Goal: Transaction & Acquisition: Download file/media

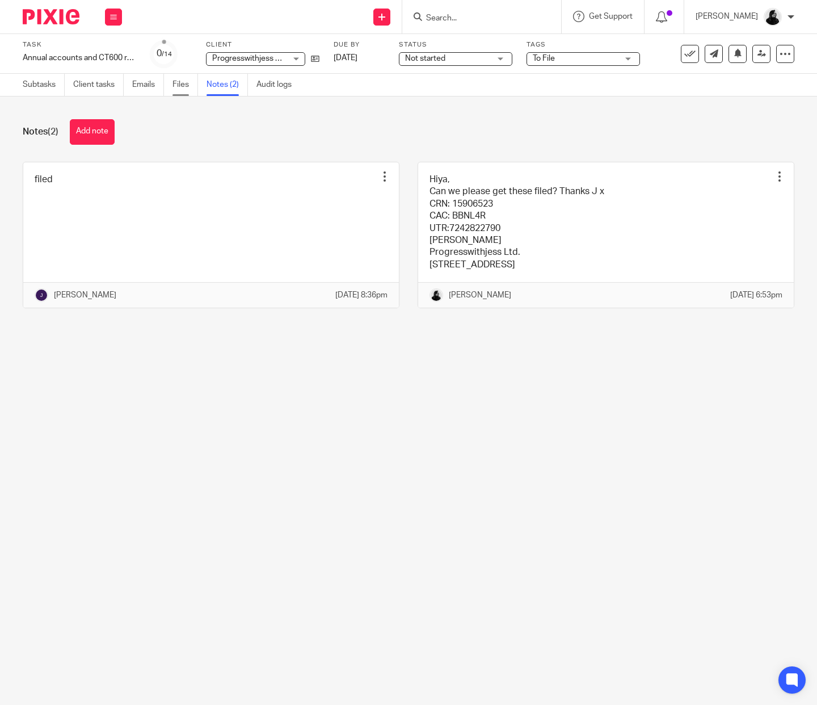
click at [181, 89] on link "Files" at bounding box center [185, 85] width 26 height 22
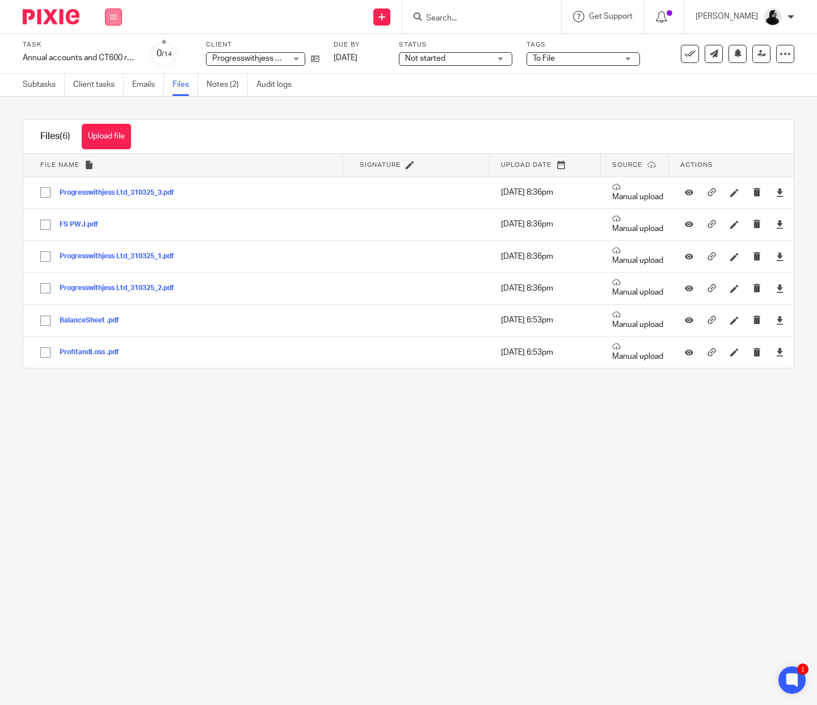
click at [109, 19] on button at bounding box center [113, 17] width 17 height 17
click at [109, 83] on link "Clients" at bounding box center [110, 86] width 25 height 8
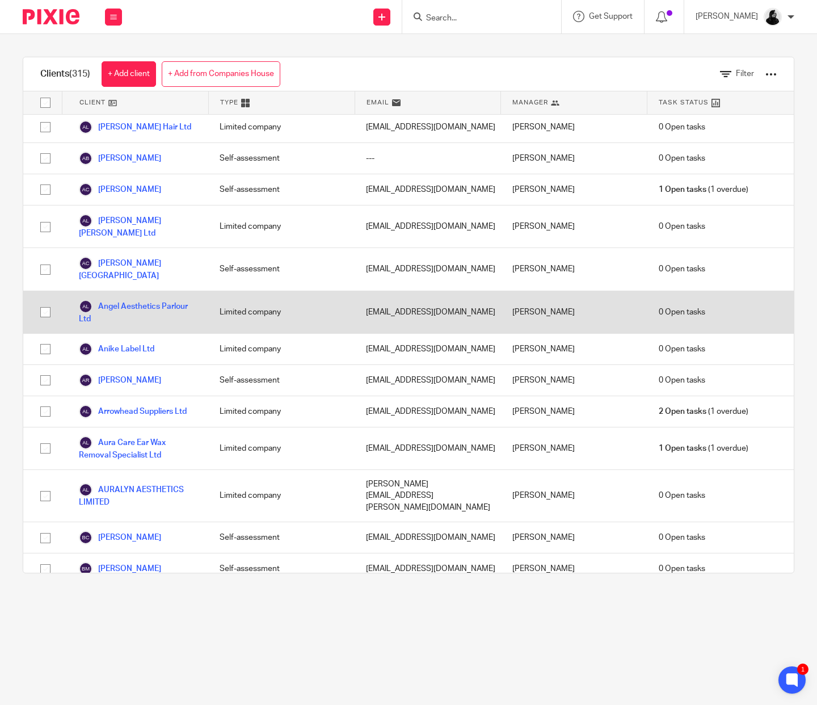
scroll to position [534, 0]
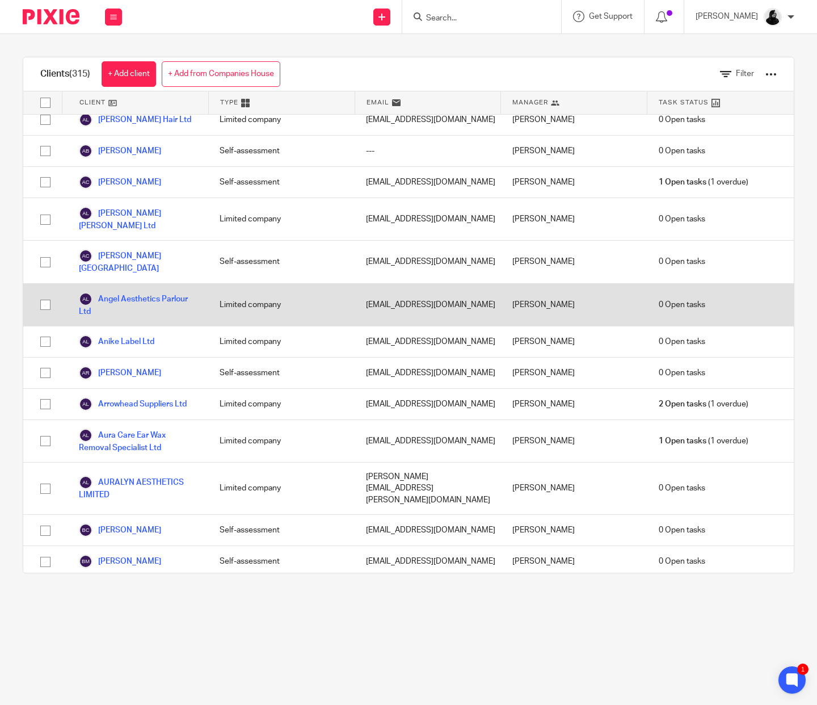
click at [43, 294] on input "checkbox" at bounding box center [46, 305] width 22 height 22
checkbox input "true"
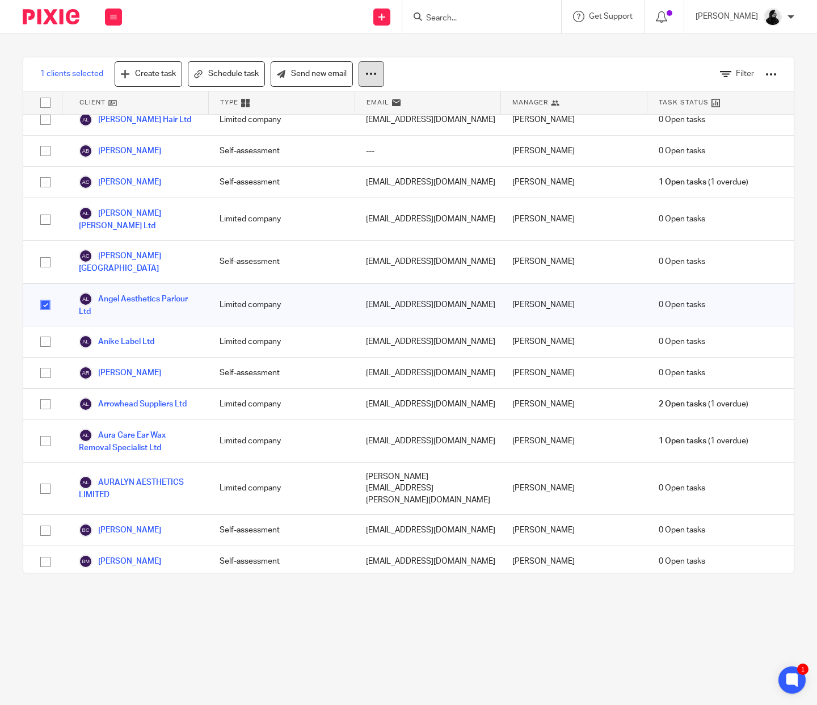
click at [369, 77] on icon at bounding box center [370, 73] width 11 height 11
click at [335, 123] on button "Archive" at bounding box center [339, 122] width 77 height 15
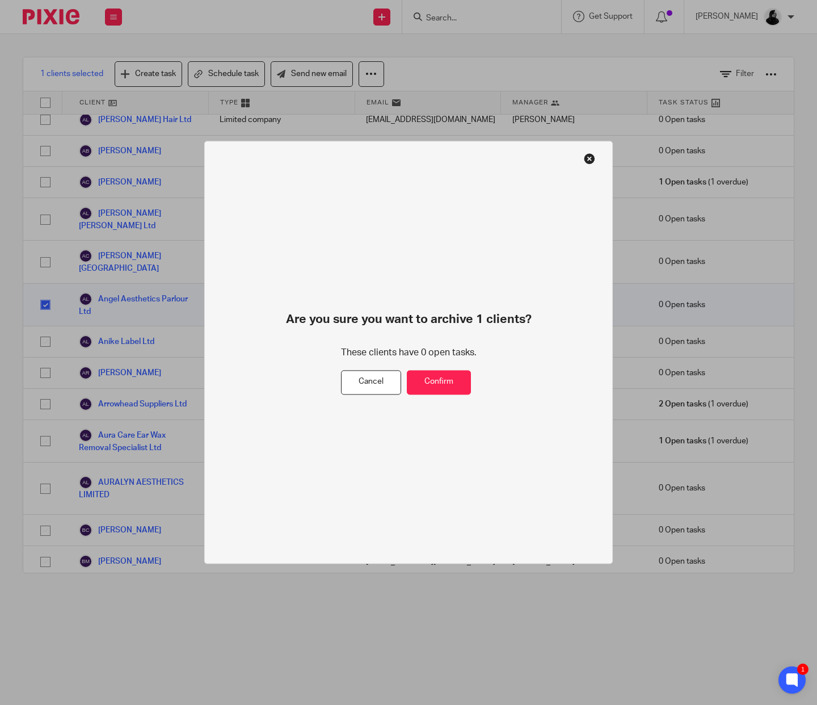
click at [584, 162] on button at bounding box center [589, 158] width 11 height 11
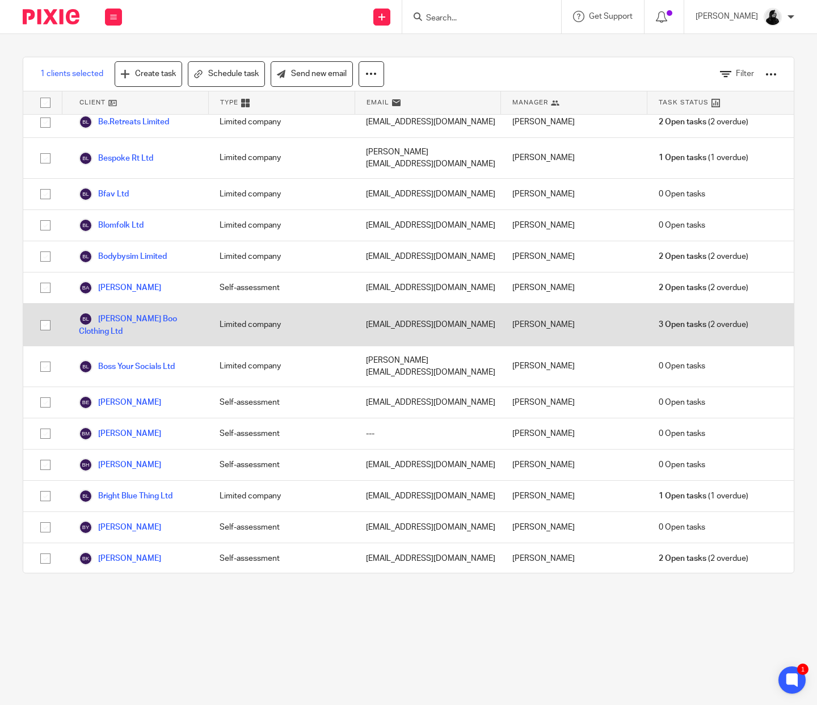
scroll to position [1338, 0]
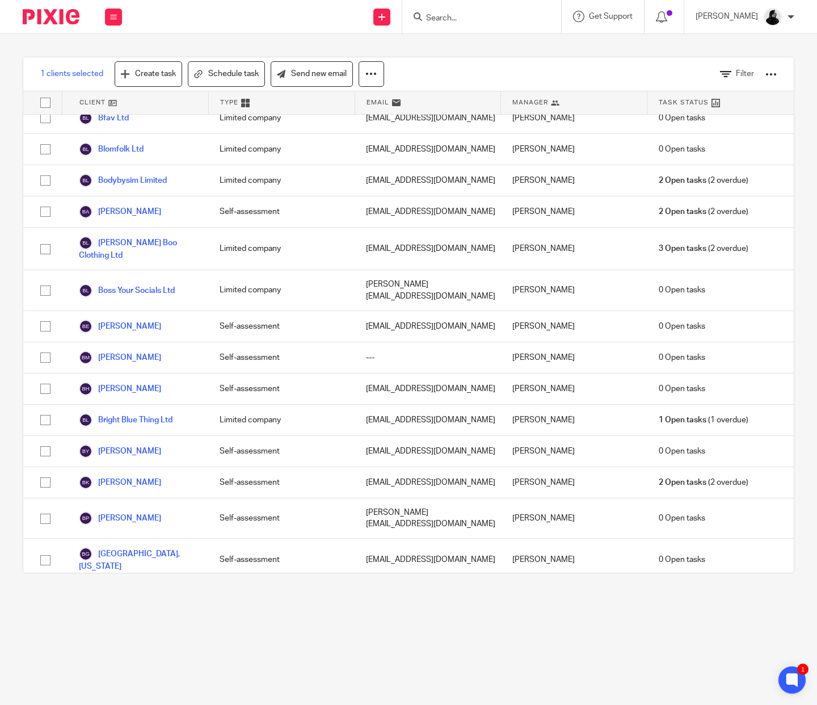
click at [448, 19] on input "Search" at bounding box center [476, 19] width 102 height 10
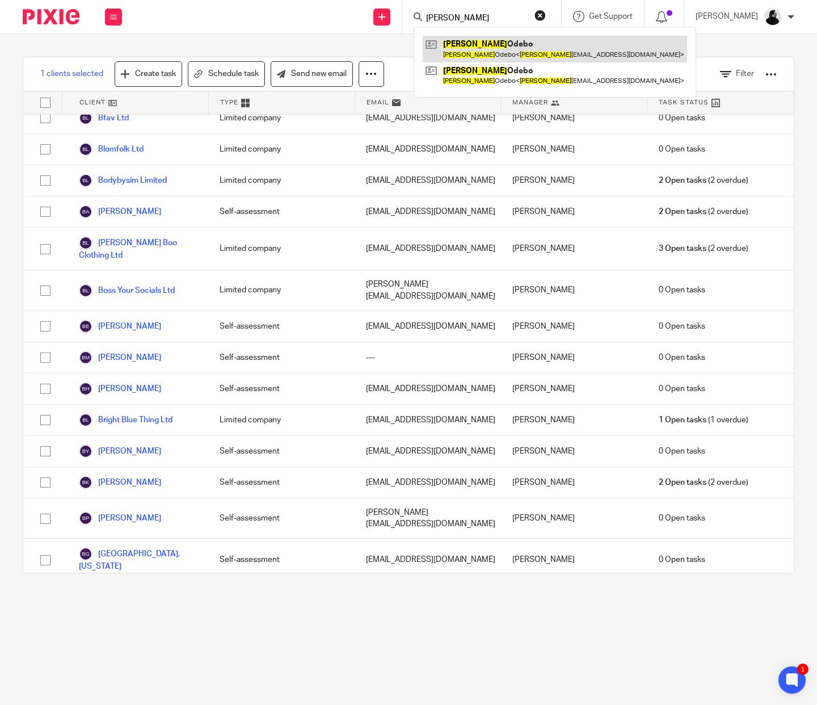
type input "esther"
click at [501, 47] on link at bounding box center [555, 49] width 264 height 26
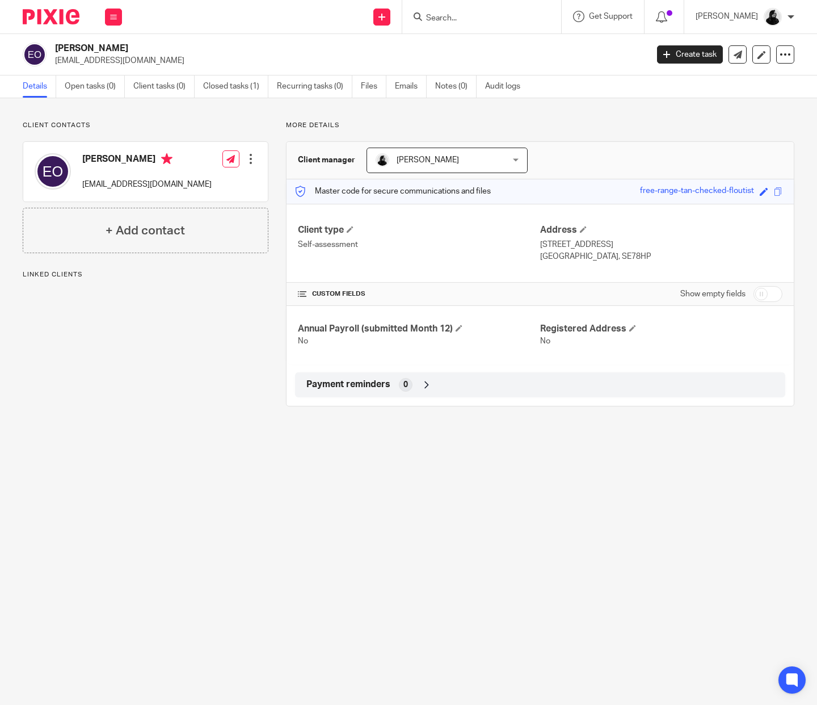
click at [439, 15] on input "Search" at bounding box center [476, 19] width 102 height 10
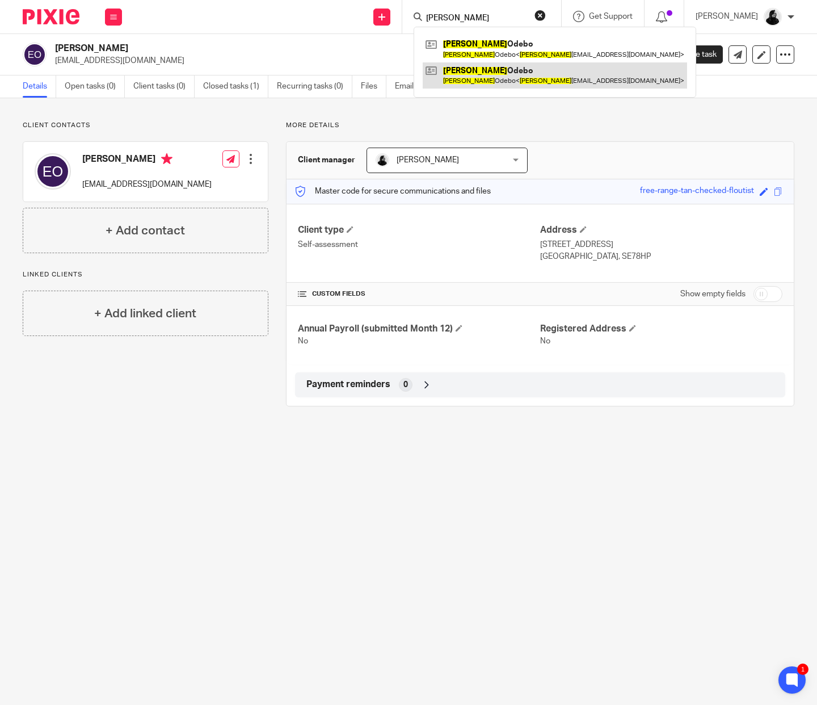
type input "esther"
click at [509, 75] on link at bounding box center [555, 75] width 264 height 26
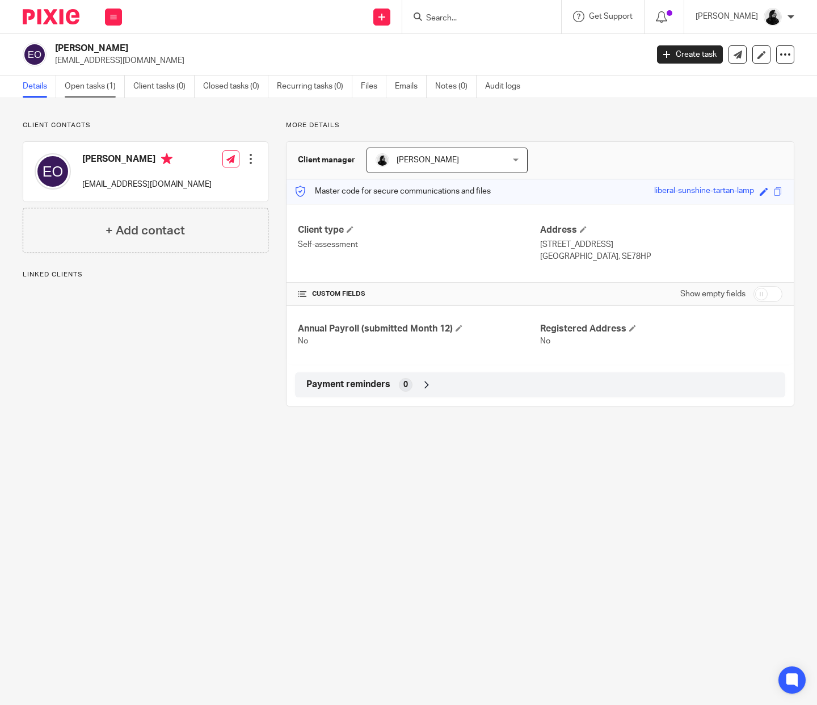
click at [102, 86] on link "Open tasks (1)" at bounding box center [95, 86] width 60 height 22
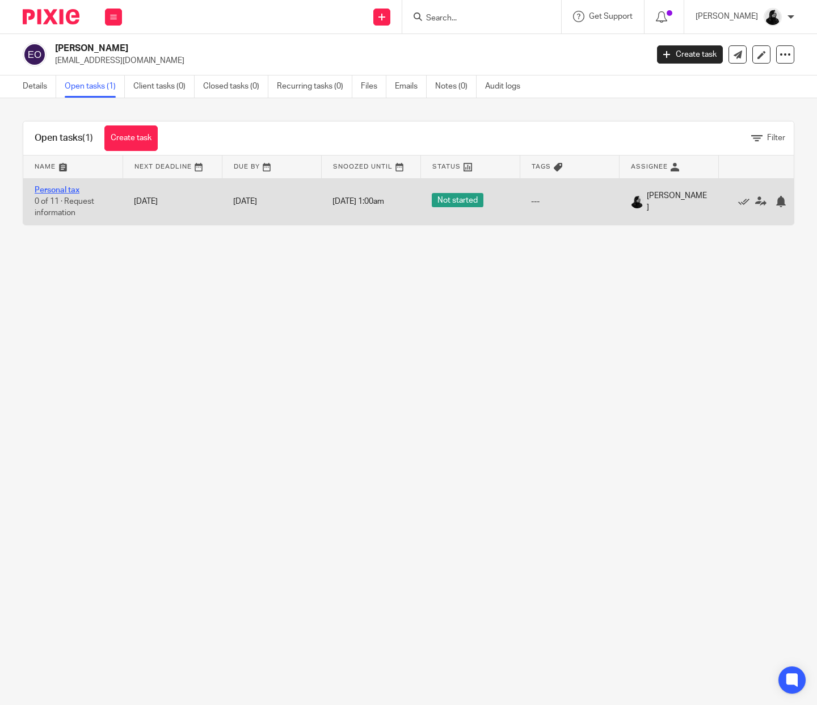
click at [57, 192] on link "Personal tax" at bounding box center [57, 190] width 45 height 8
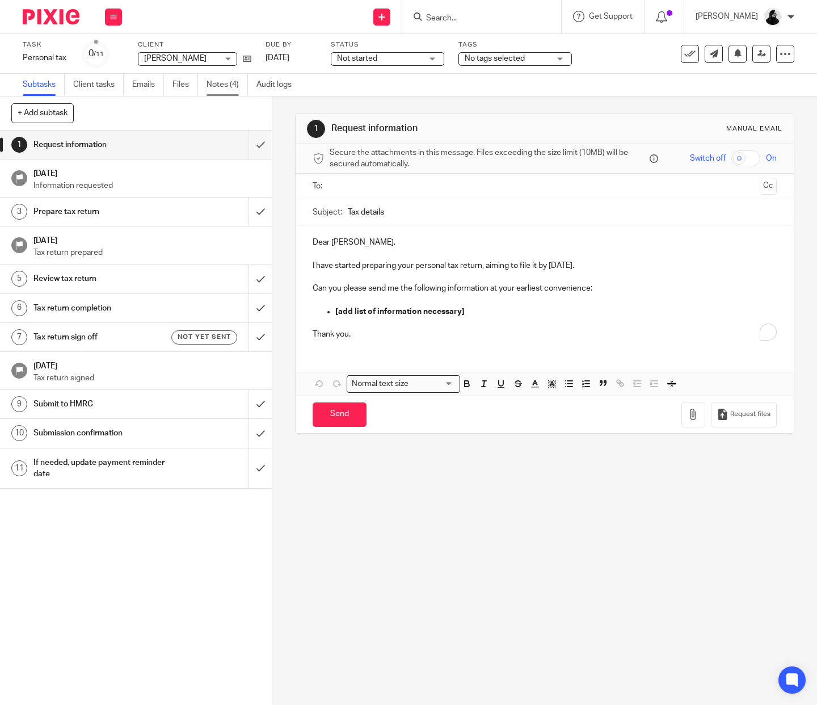
click at [235, 82] on link "Notes (4)" at bounding box center [227, 85] width 41 height 22
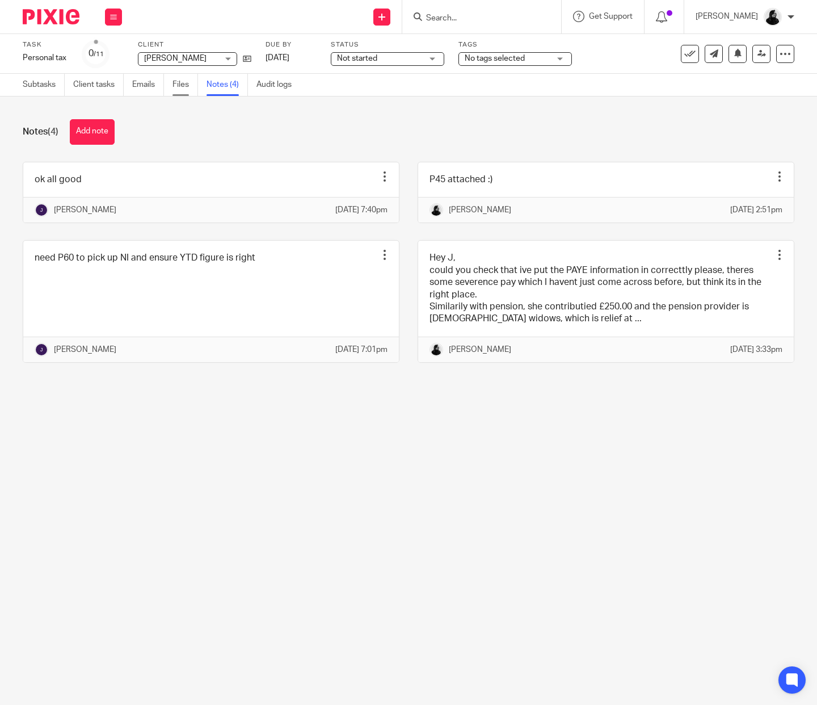
click at [185, 89] on link "Files" at bounding box center [185, 85] width 26 height 22
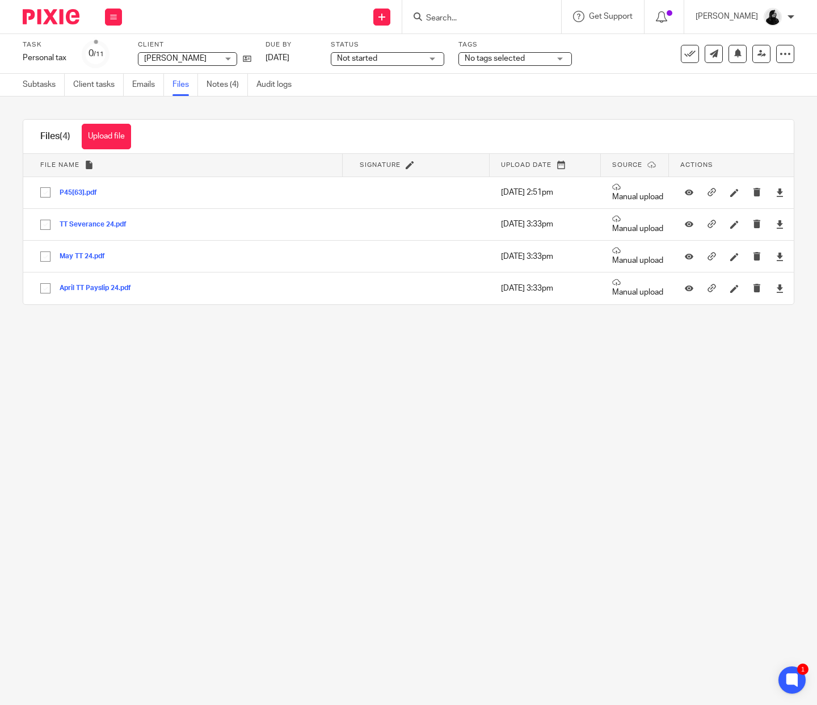
click at [465, 18] on input "Search" at bounding box center [476, 19] width 102 height 10
type input "progress"
click at [471, 44] on link at bounding box center [493, 44] width 141 height 17
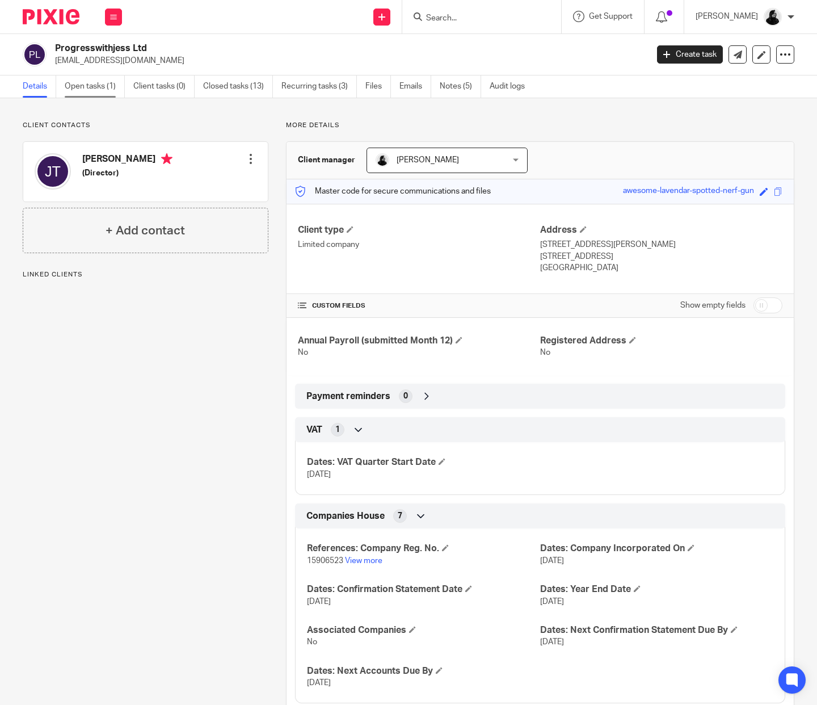
click at [96, 95] on link "Open tasks (1)" at bounding box center [95, 86] width 60 height 22
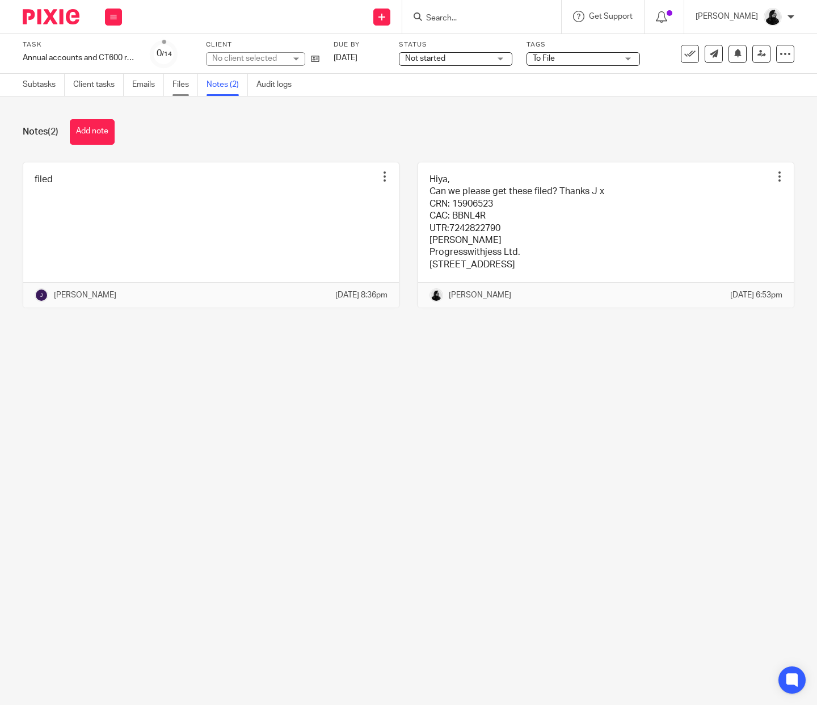
click at [192, 91] on link "Files" at bounding box center [185, 85] width 26 height 22
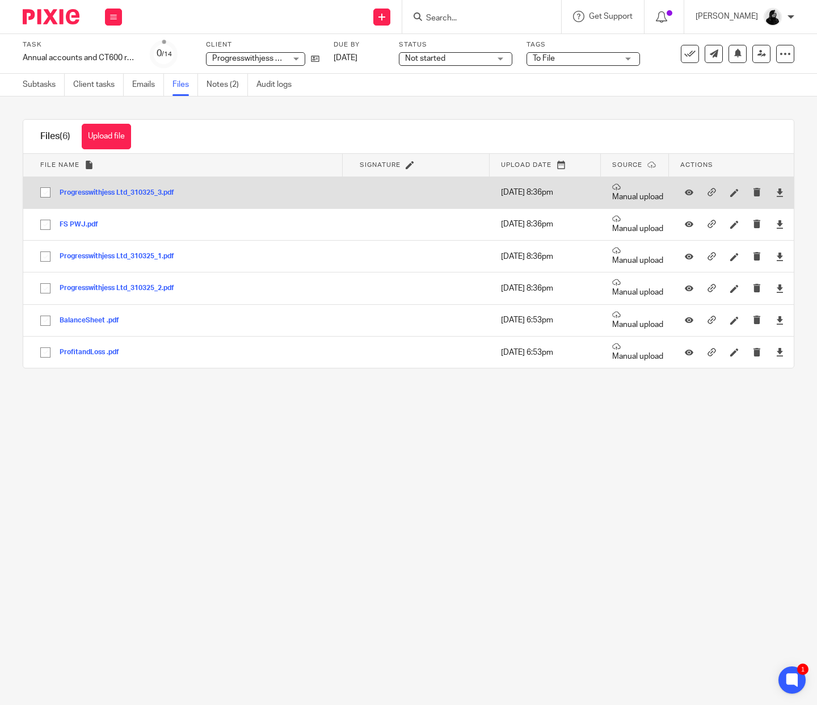
click at [43, 189] on input "checkbox" at bounding box center [46, 193] width 22 height 22
checkbox input "true"
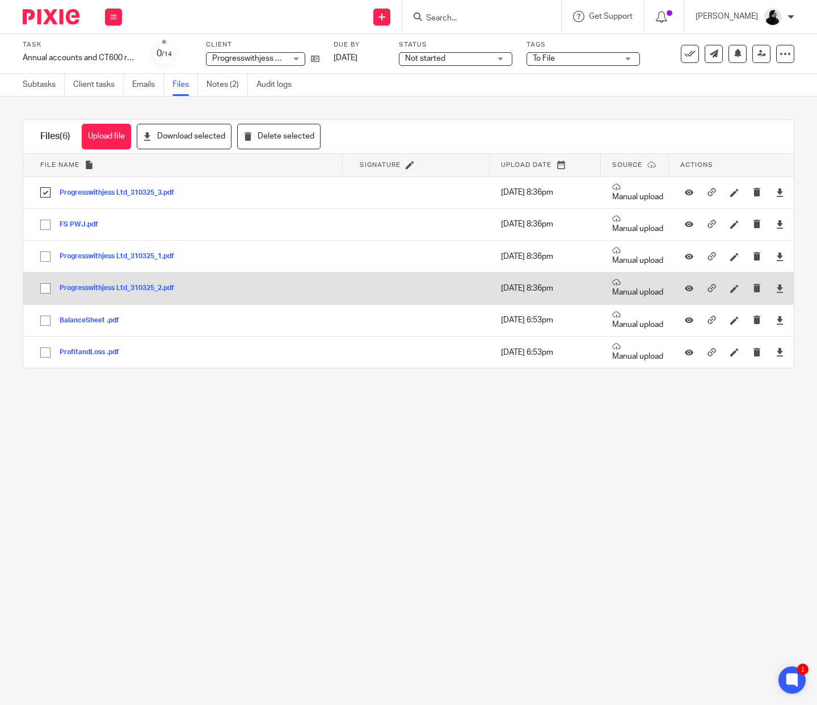
click at [47, 293] on input "checkbox" at bounding box center [46, 288] width 22 height 22
checkbox input "true"
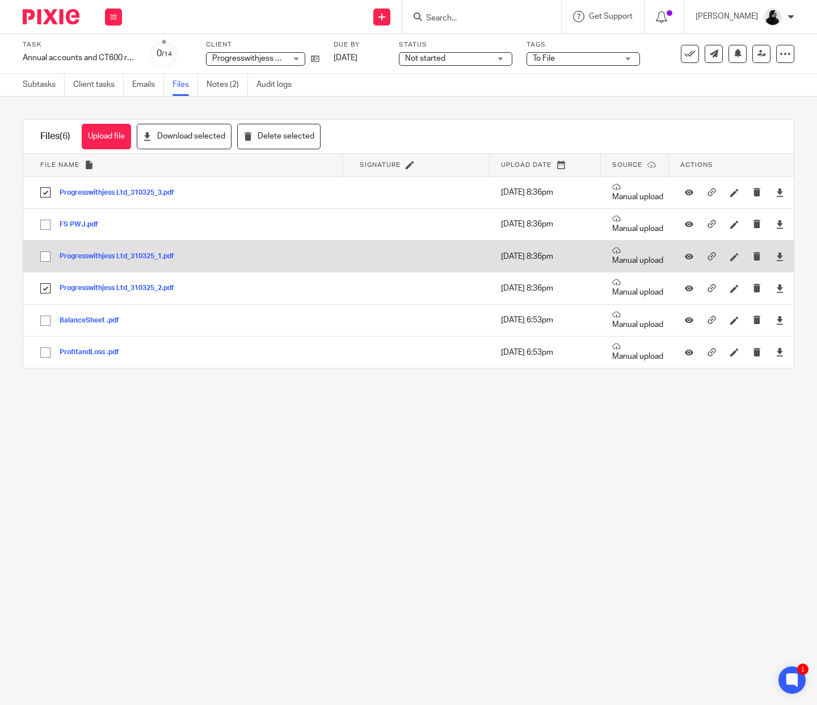
click at [47, 254] on input "checkbox" at bounding box center [46, 257] width 22 height 22
checkbox input "true"
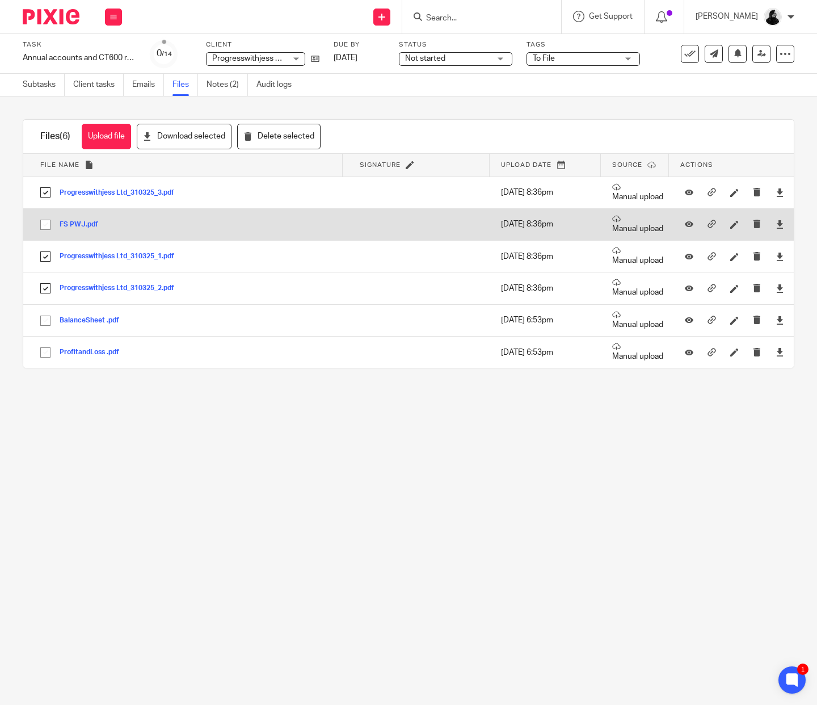
click at [47, 225] on input "checkbox" at bounding box center [46, 225] width 22 height 22
checkbox input "true"
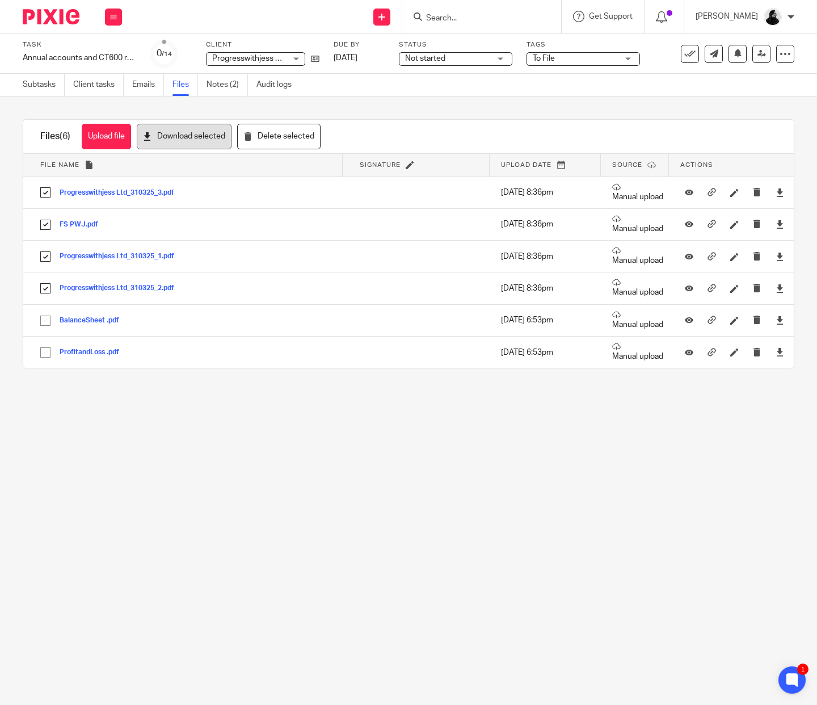
click at [187, 140] on button "Download selected" at bounding box center [184, 137] width 95 height 26
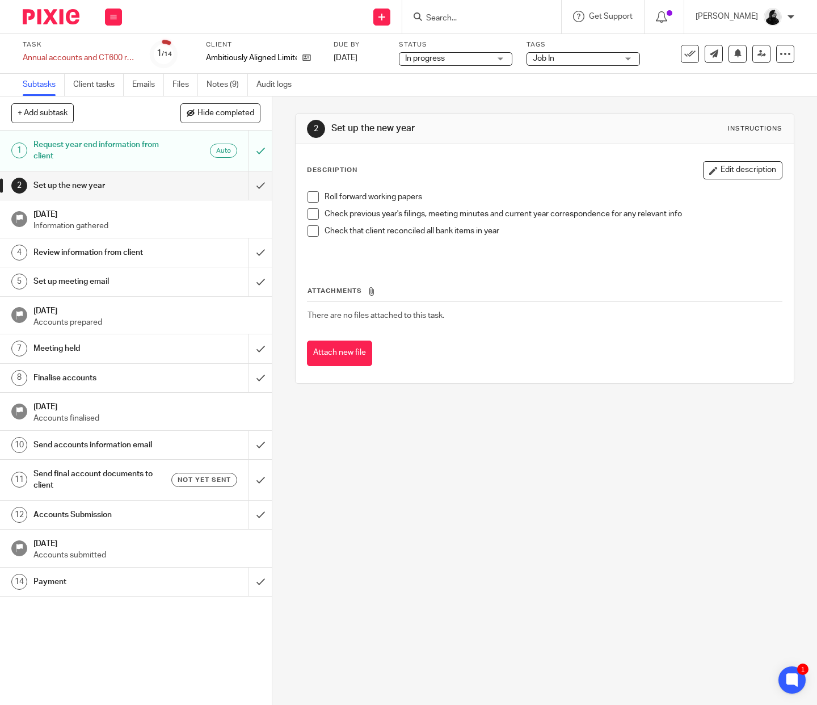
click at [451, 24] on div at bounding box center [481, 16] width 159 height 33
click at [452, 17] on input "Search" at bounding box center [476, 19] width 102 height 10
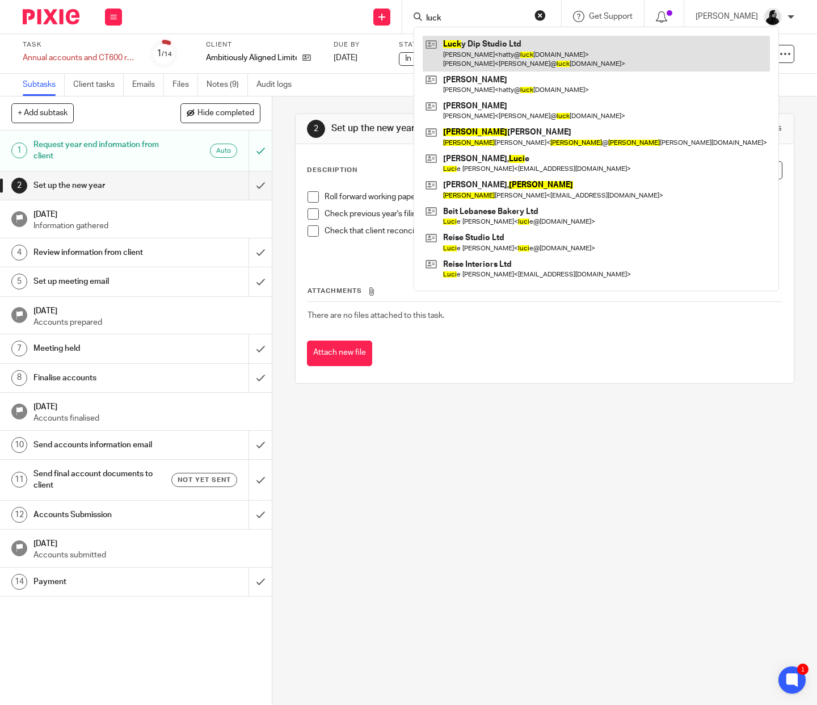
type input "luck"
click at [459, 39] on link at bounding box center [596, 53] width 347 height 35
